Goal: Find specific page/section: Find specific page/section

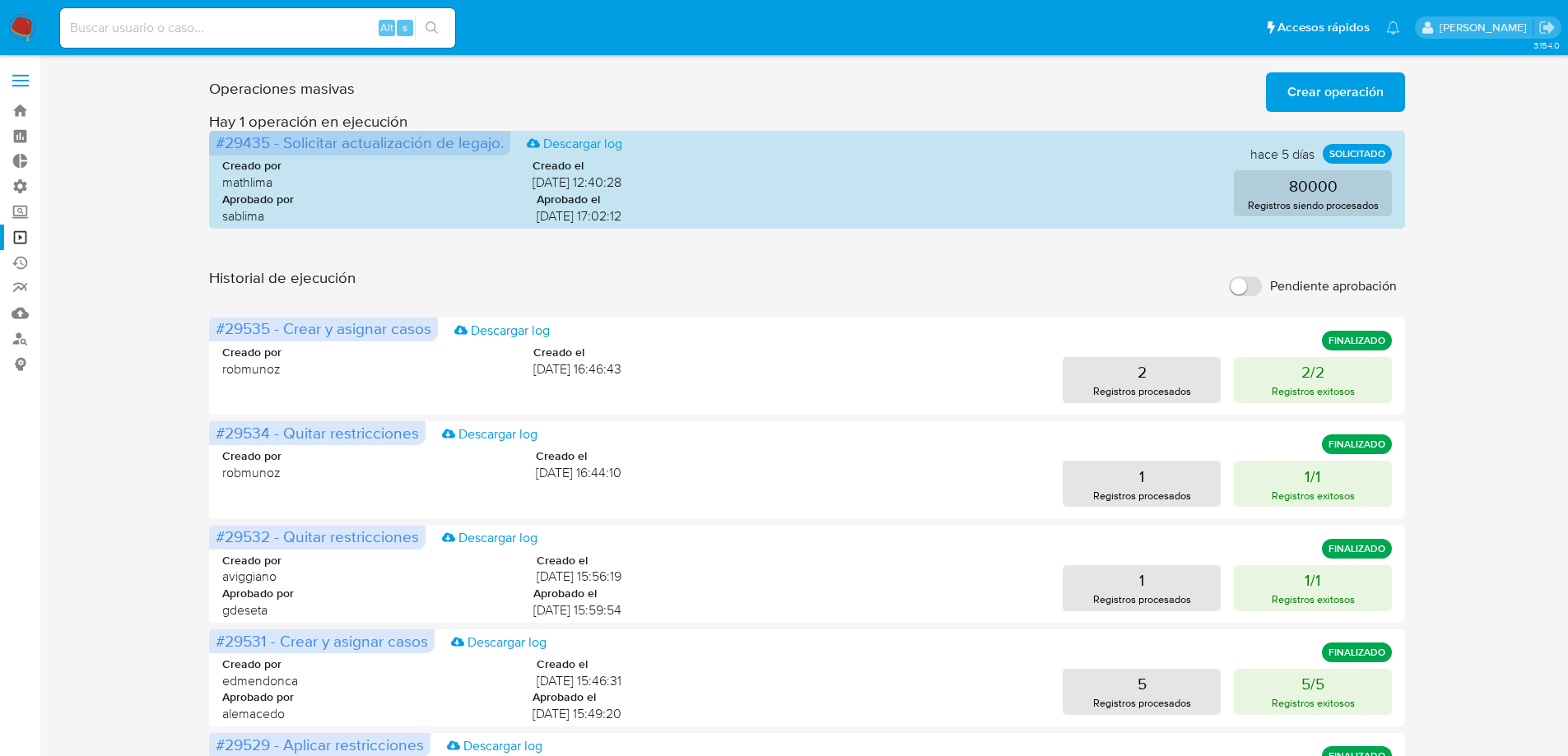
click at [143, 520] on div "Operaciones masivas Crear operación Sólo puede haber hasta un máximo de 5 opera…" at bounding box center [807, 735] width 1496 height 1339
click at [296, 32] on input at bounding box center [258, 28] width 395 height 21
paste input "771031763"
type input "771031763"
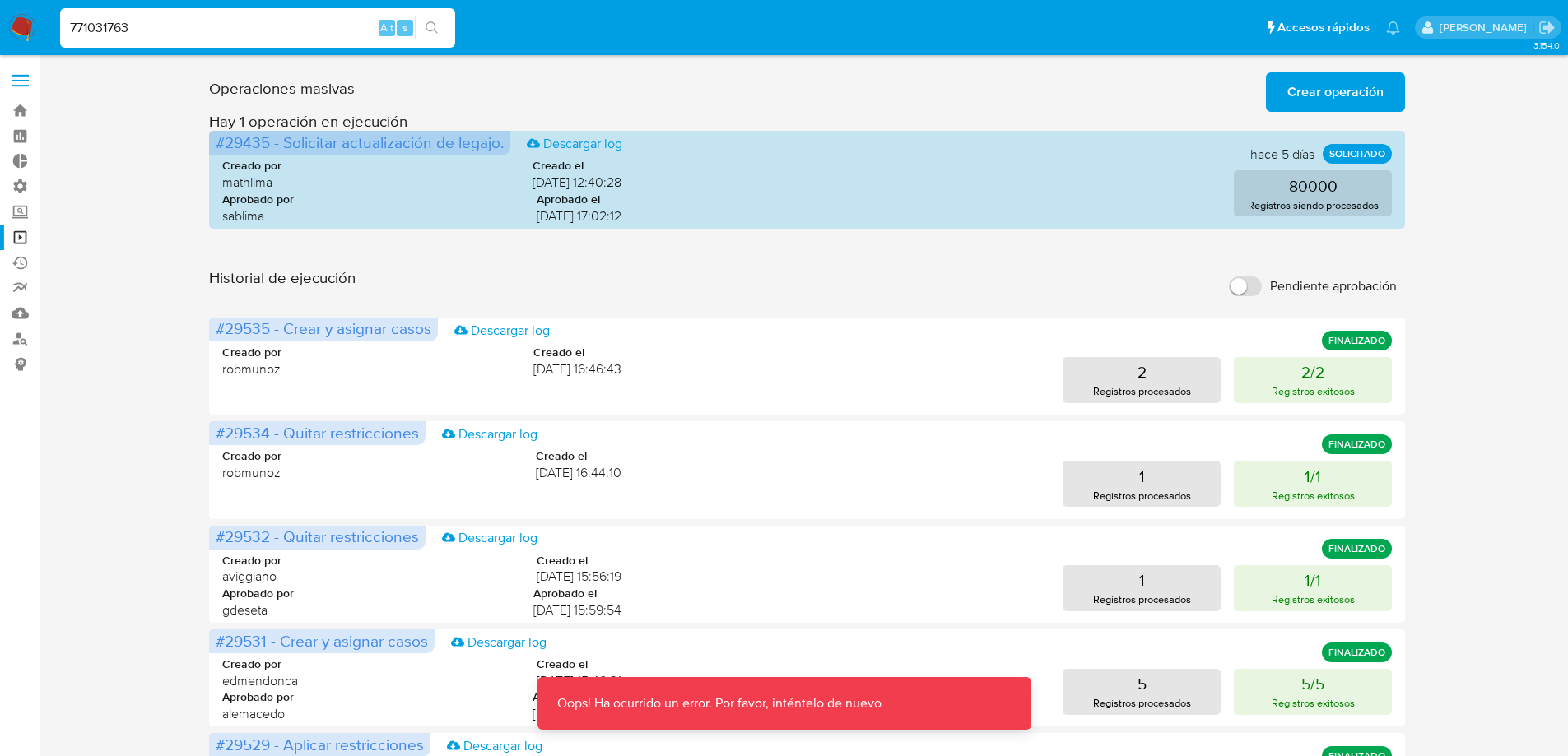
click at [296, 32] on input "771031763" at bounding box center [258, 28] width 395 height 21
click at [23, 25] on img at bounding box center [22, 28] width 28 height 28
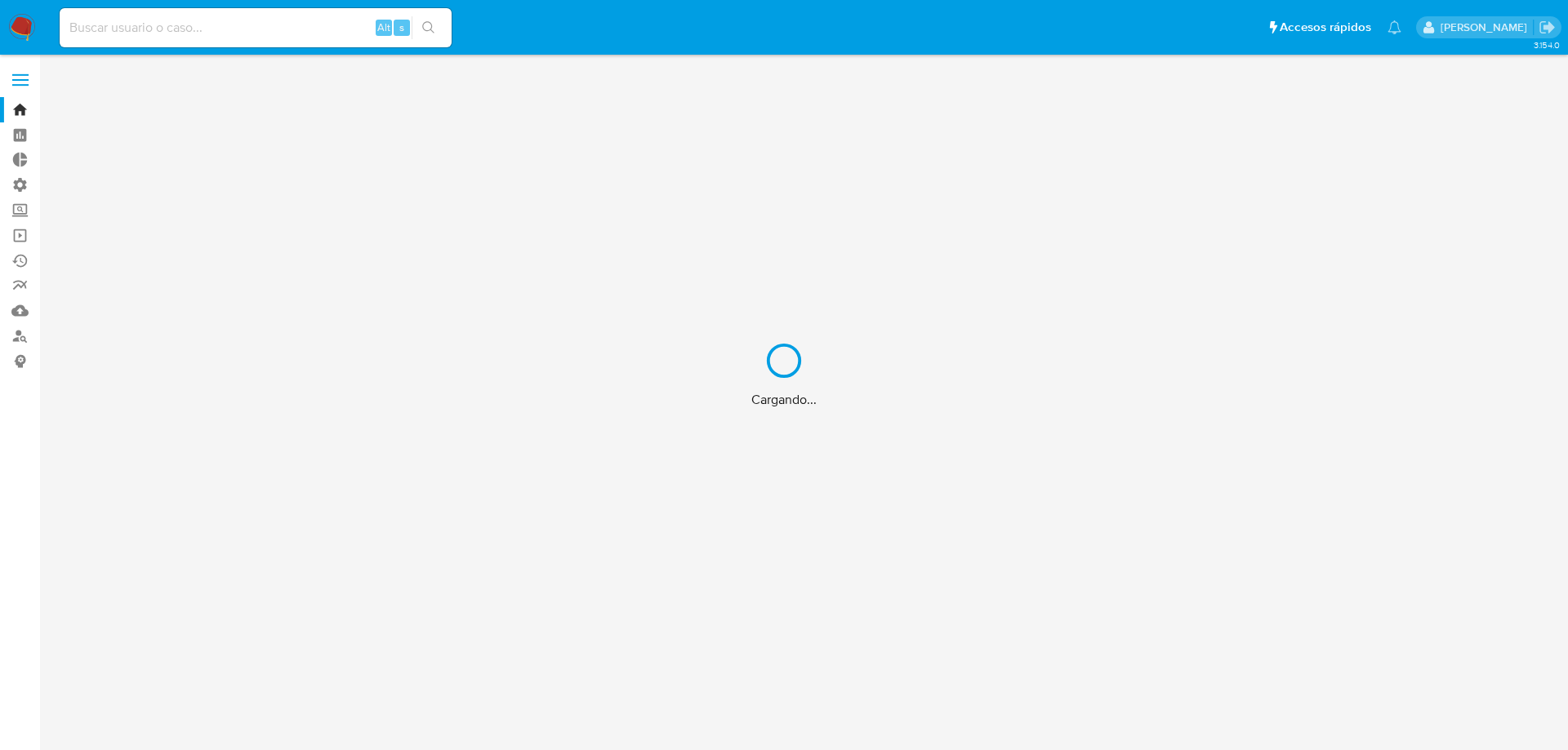
click at [197, 31] on div "Cargando..." at bounding box center [784, 375] width 1568 height 750
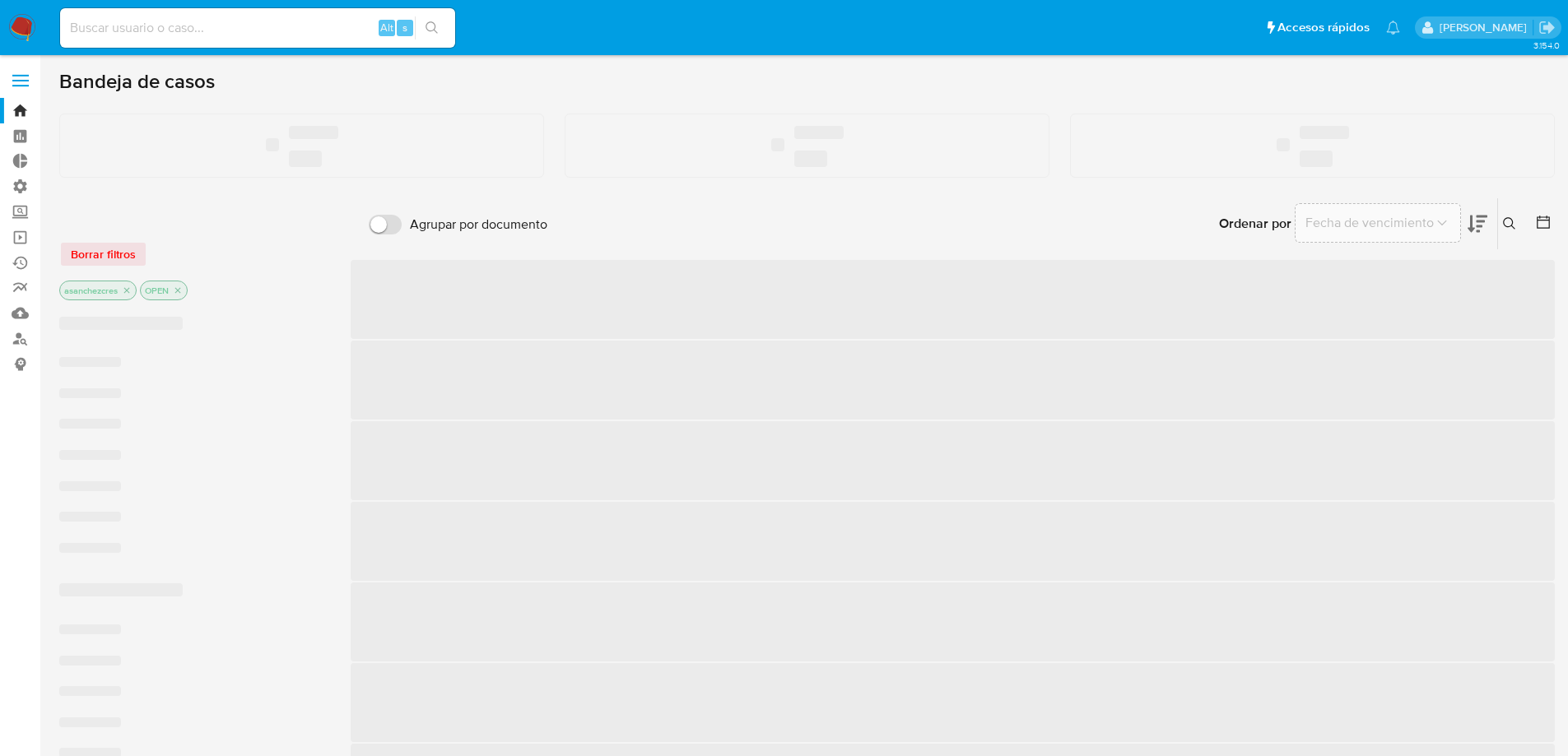
click at [196, 28] on input at bounding box center [258, 28] width 395 height 21
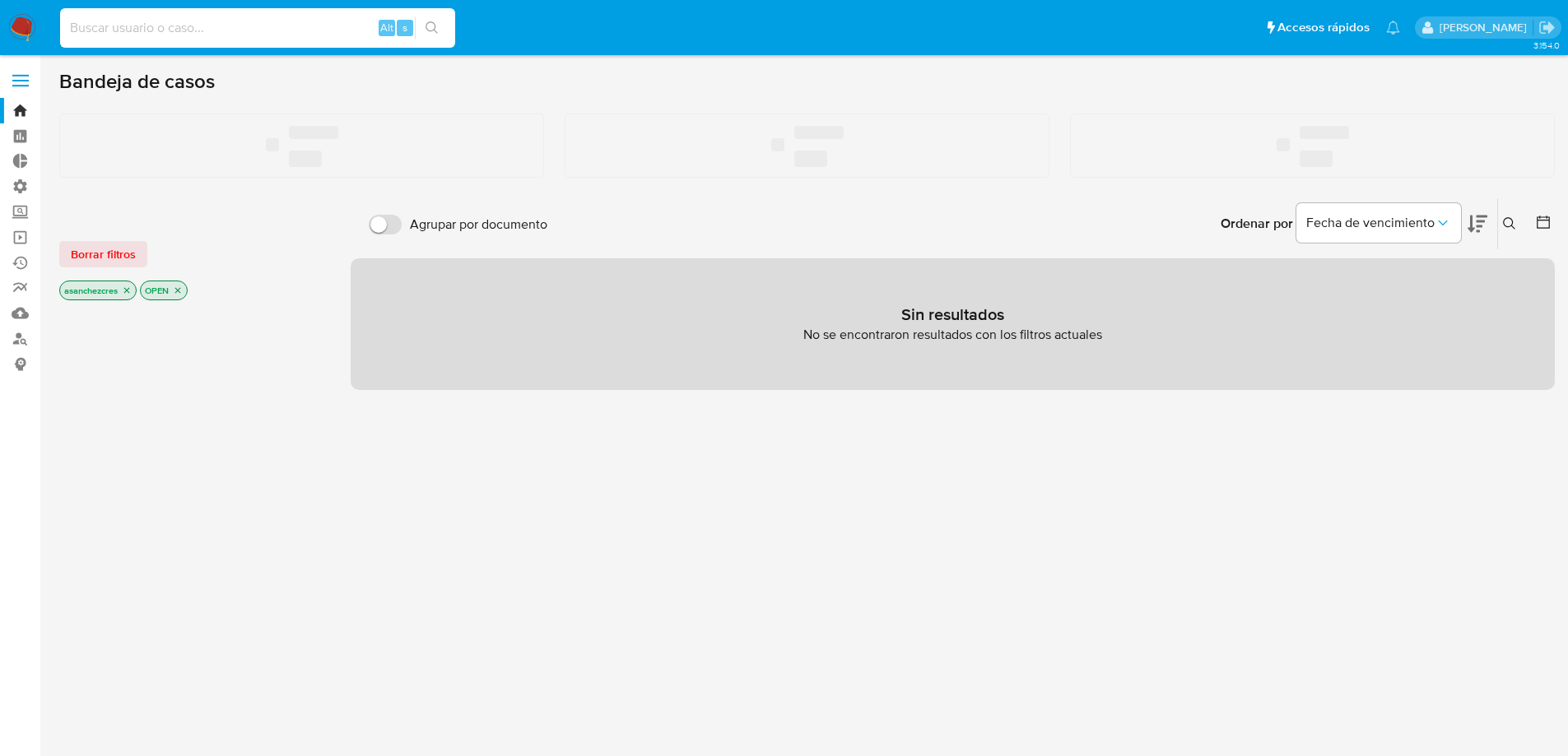
paste input "771031763"
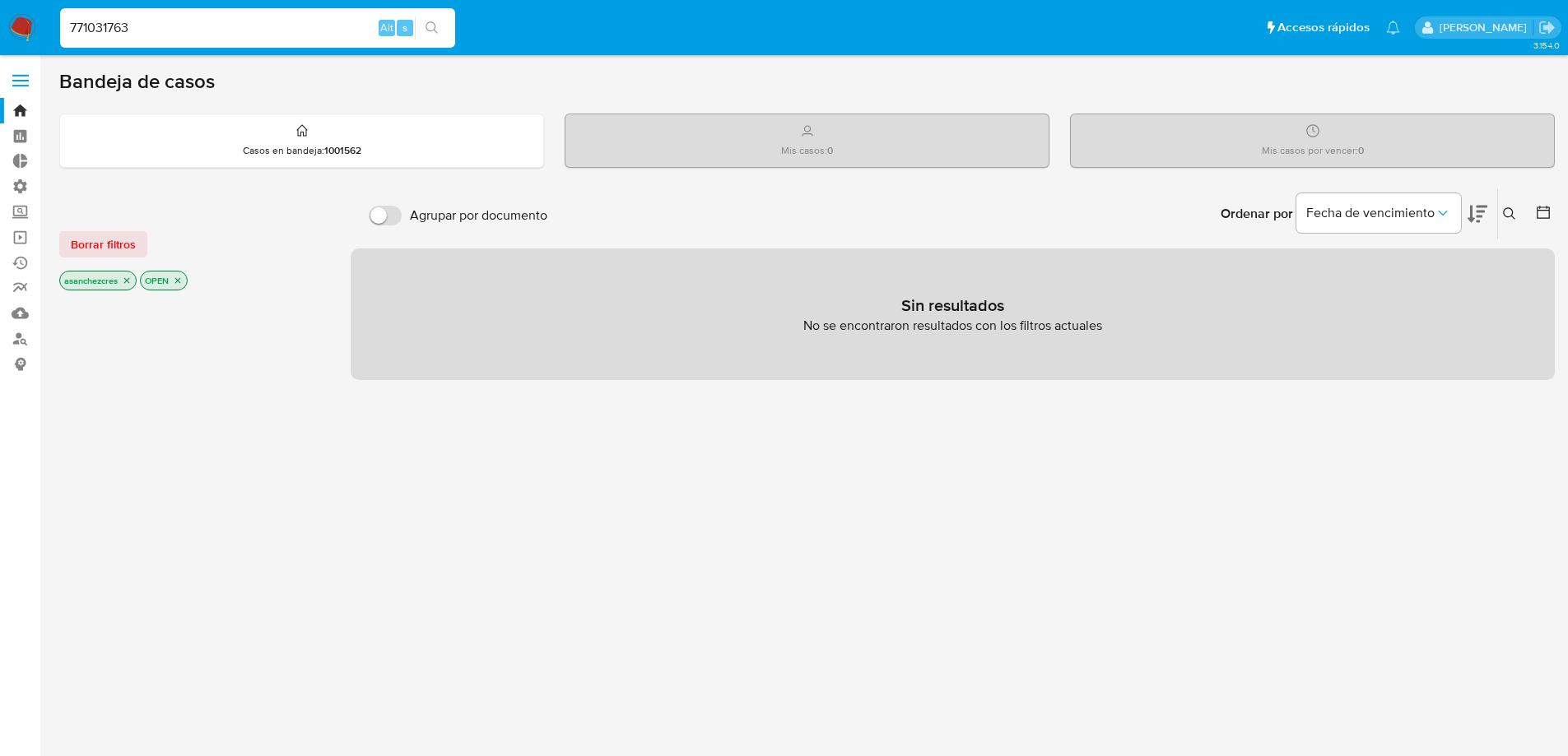
type input "771031763"
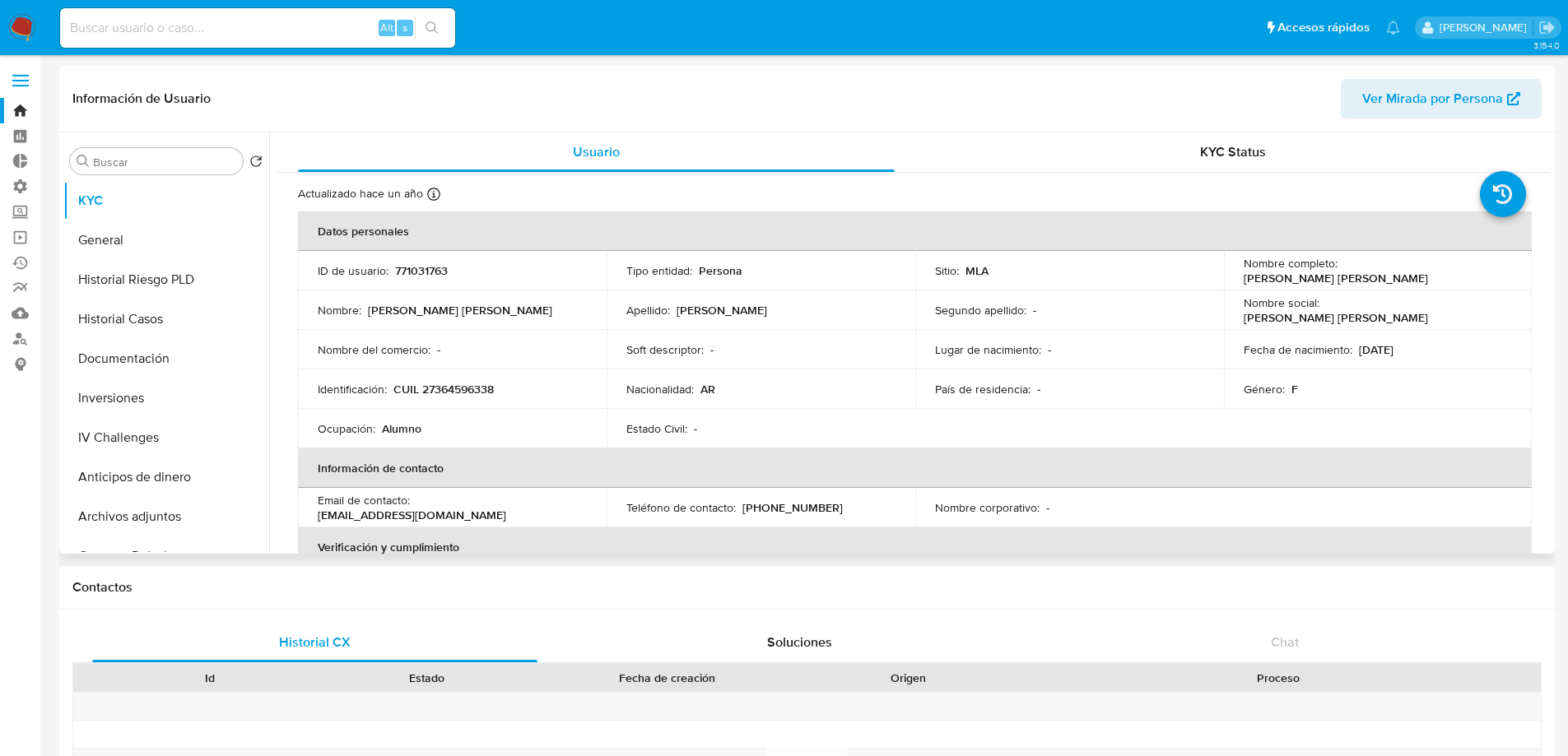
select select "10"
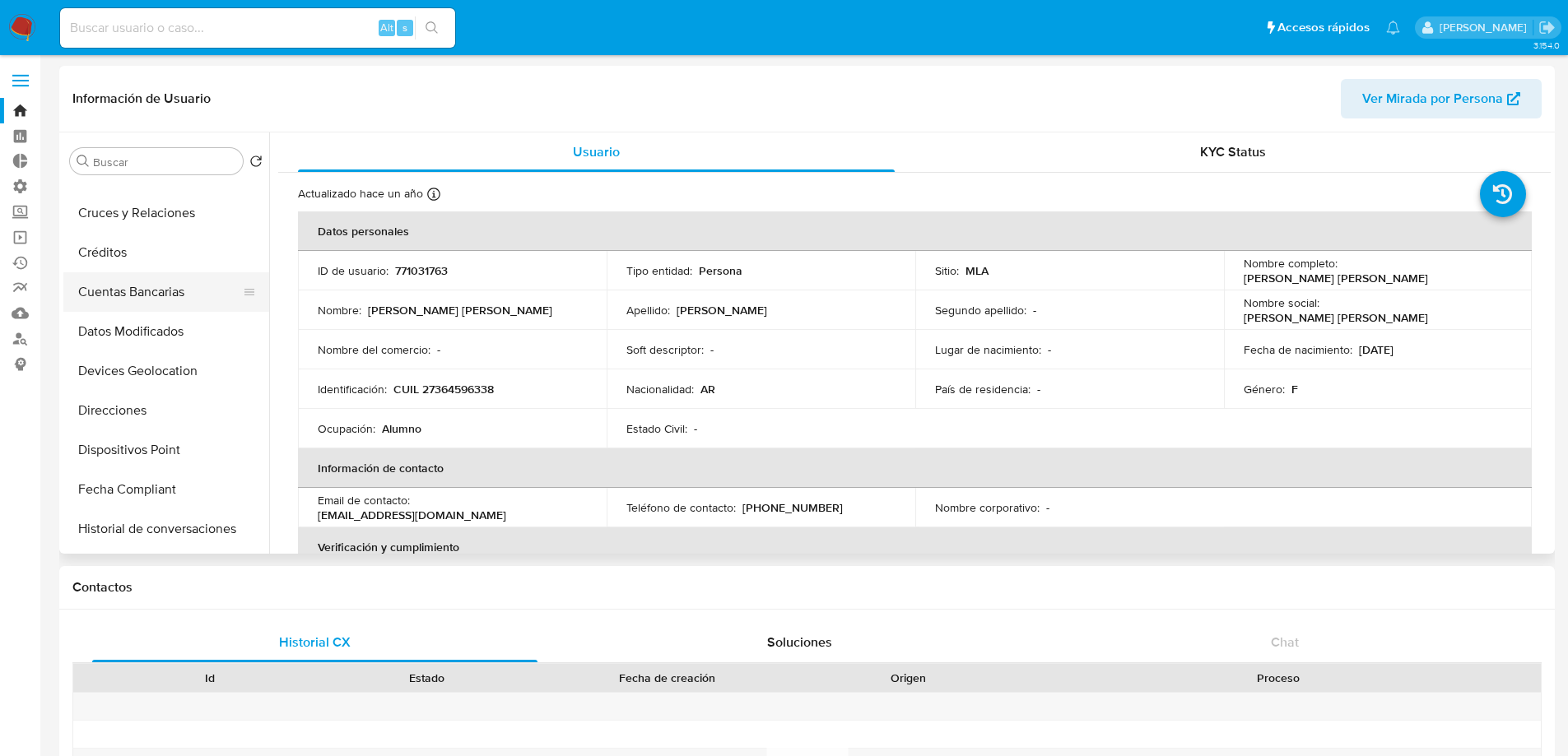
scroll to position [412, 0]
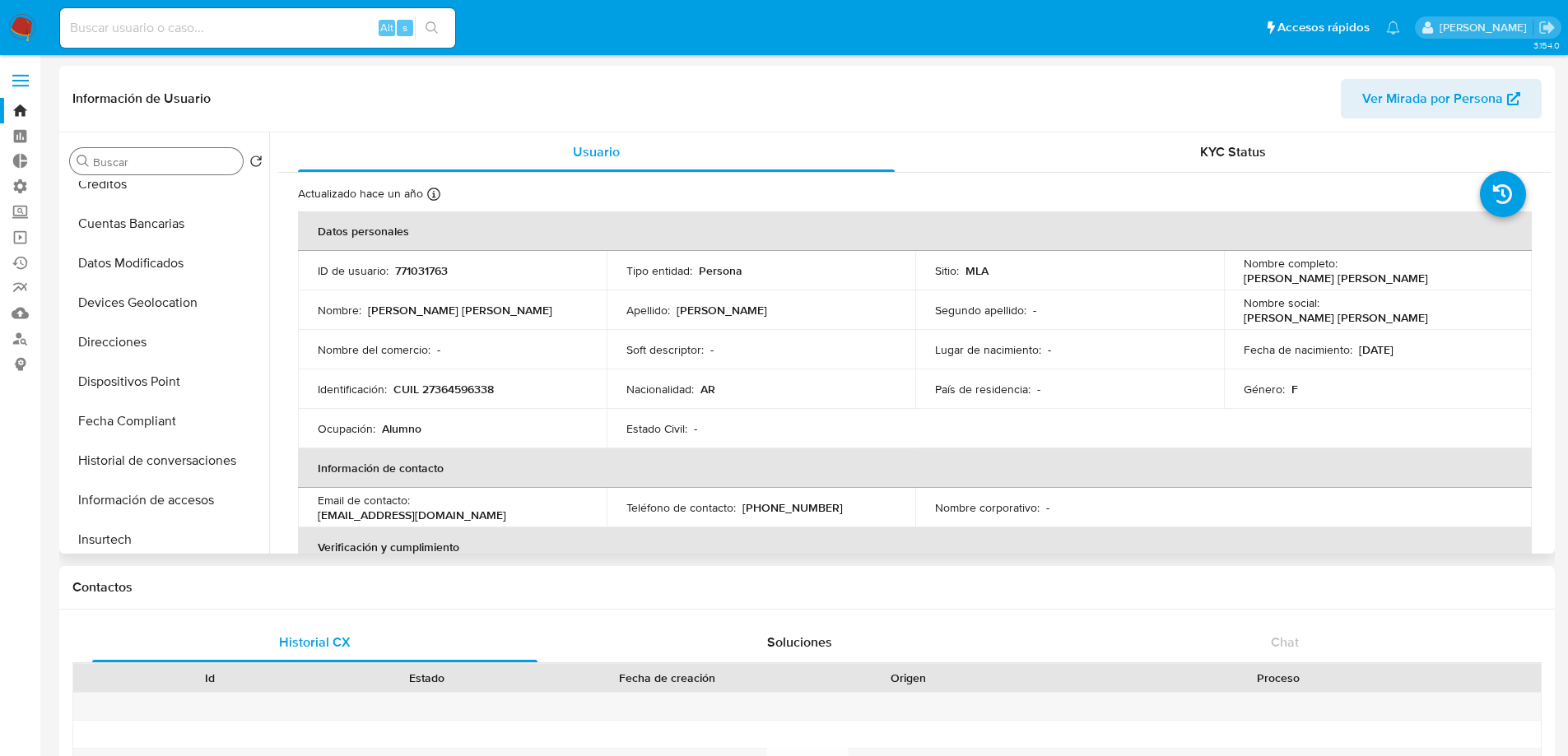
click at [145, 162] on input "Buscar" at bounding box center [164, 162] width 143 height 15
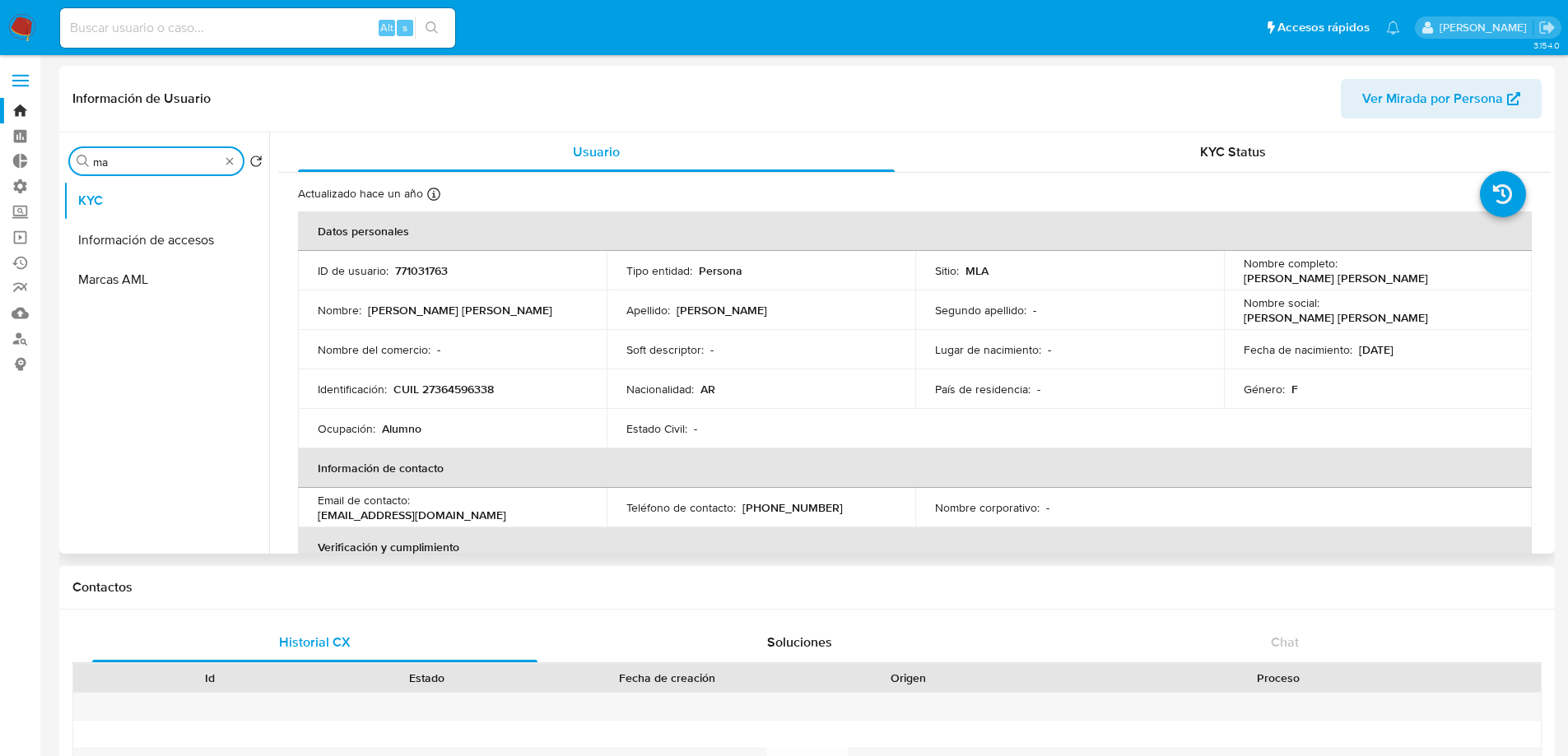
scroll to position [0, 0]
type input "mar"
click at [120, 233] on button "Marcas AML" at bounding box center [160, 240] width 193 height 40
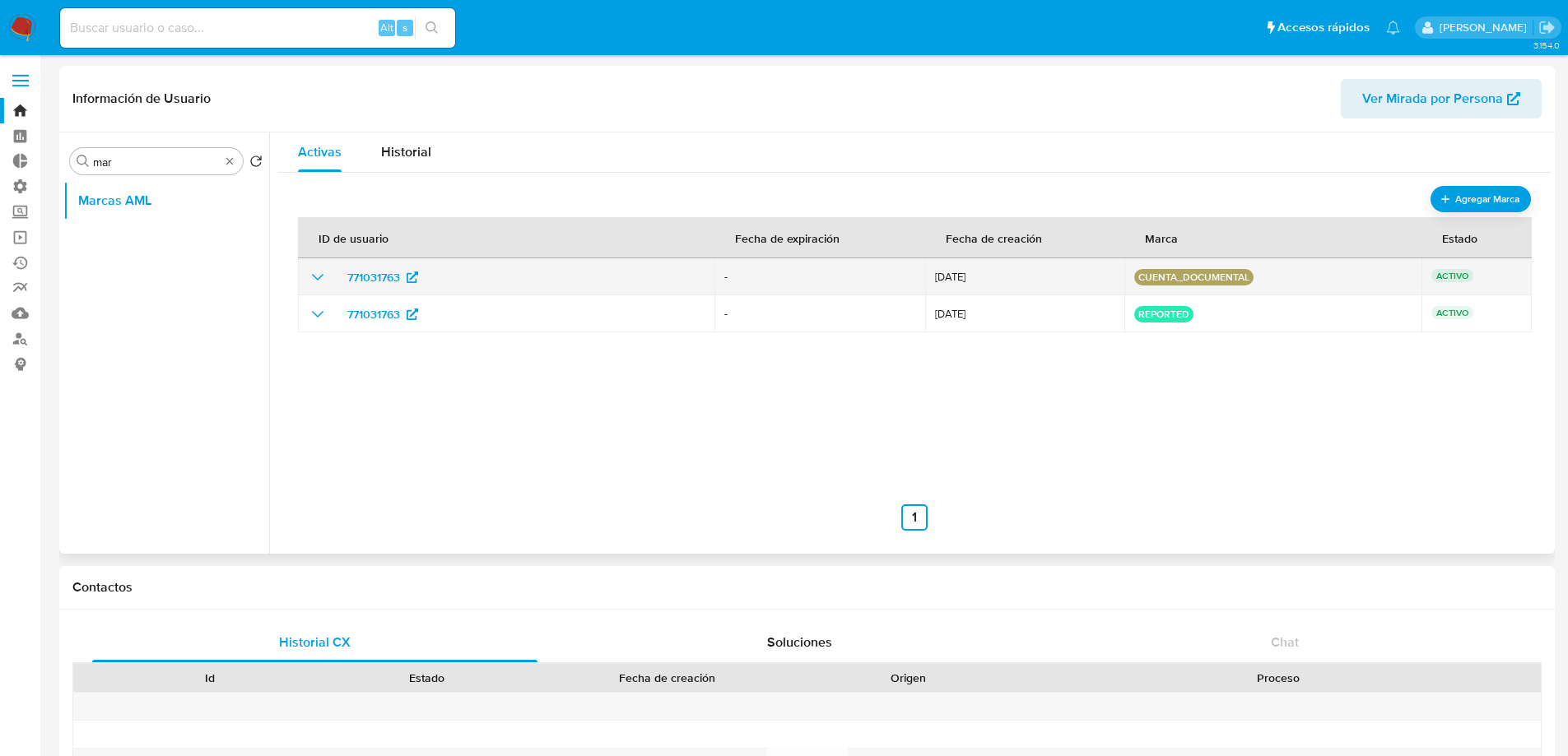
click at [311, 273] on icon "show_hidden_detail_by_id_771031763" at bounding box center [317, 276] width 19 height 19
